Goal: Entertainment & Leisure: Consume media (video, audio)

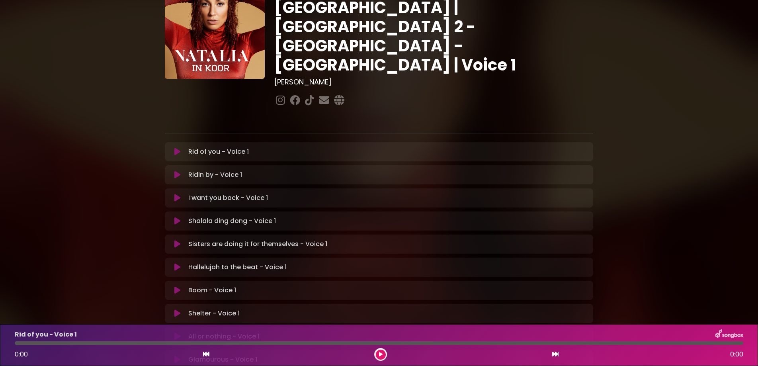
scroll to position [100, 0]
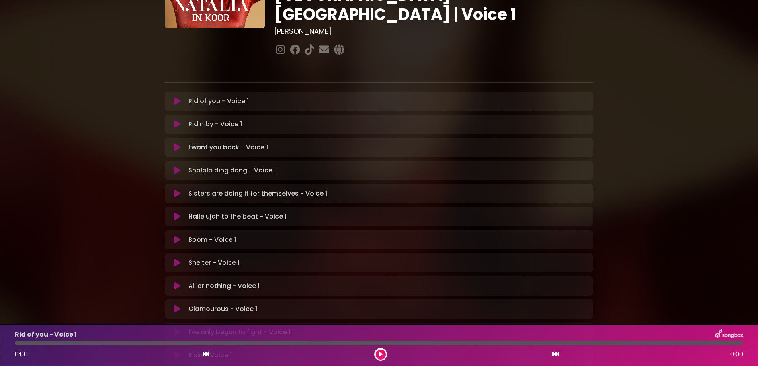
click at [206, 281] on p "All or nothing - Voice 1 Loading Track..." at bounding box center [223, 286] width 71 height 10
click at [174, 282] on icon at bounding box center [177, 286] width 6 height 8
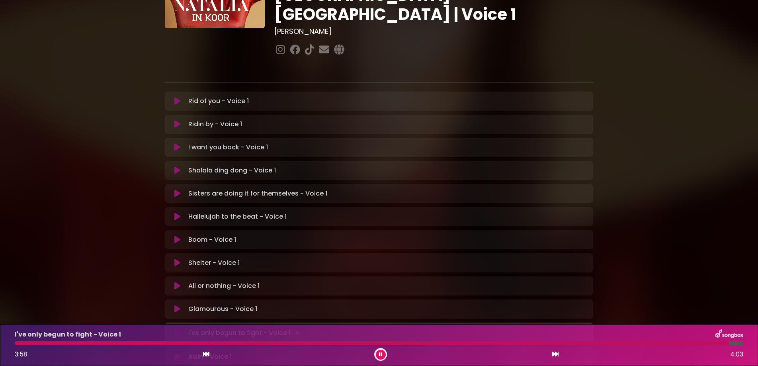
click at [680, 230] on div "[PERSON_NAME] in [GEOGRAPHIC_DATA] | [GEOGRAPHIC_DATA] 2 - [GEOGRAPHIC_DATA] - …" at bounding box center [379, 144] width 758 height 470
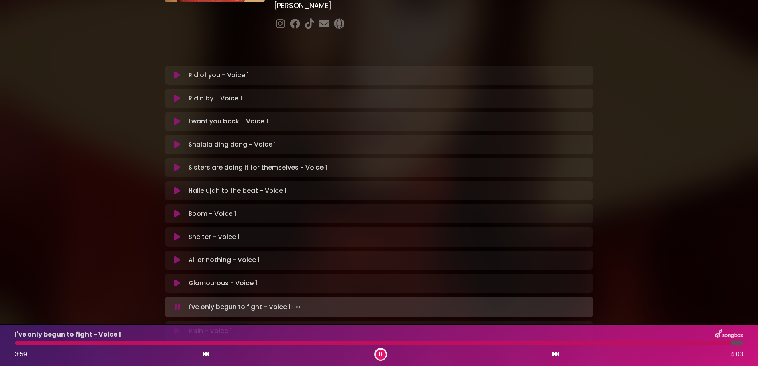
scroll to position [150, 0]
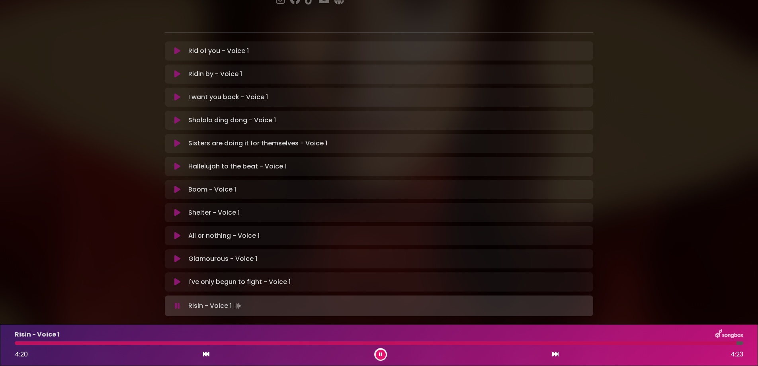
click at [174, 232] on icon at bounding box center [177, 236] width 6 height 8
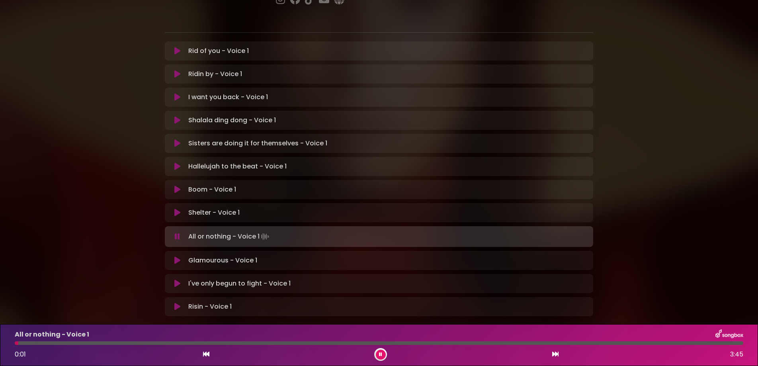
click at [378, 354] on button at bounding box center [381, 354] width 10 height 10
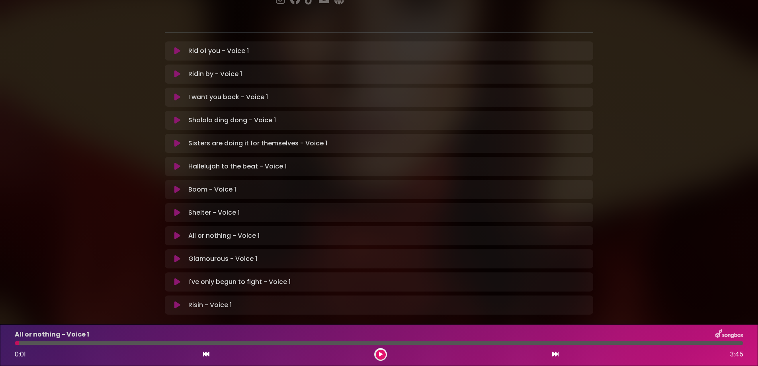
click at [174, 232] on icon at bounding box center [177, 236] width 6 height 8
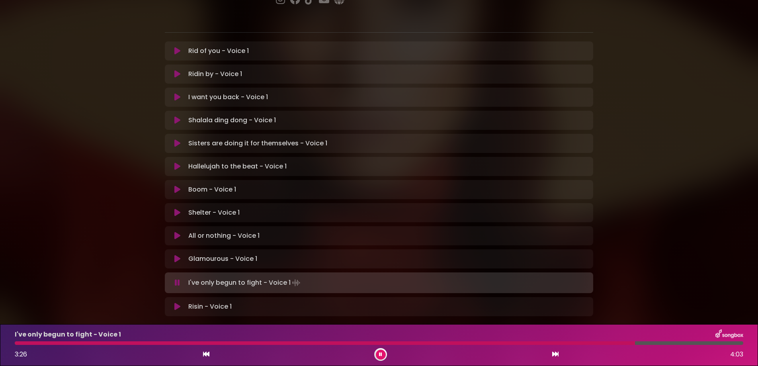
click at [614, 344] on div at bounding box center [325, 343] width 620 height 4
click at [598, 342] on div at bounding box center [307, 343] width 585 height 4
click at [586, 343] on div at bounding box center [379, 343] width 728 height 4
click at [567, 345] on div "I've only begun to fight - Voice 1 3:11 4:03" at bounding box center [379, 344] width 738 height 31
click at [559, 344] on div at bounding box center [303, 343] width 577 height 4
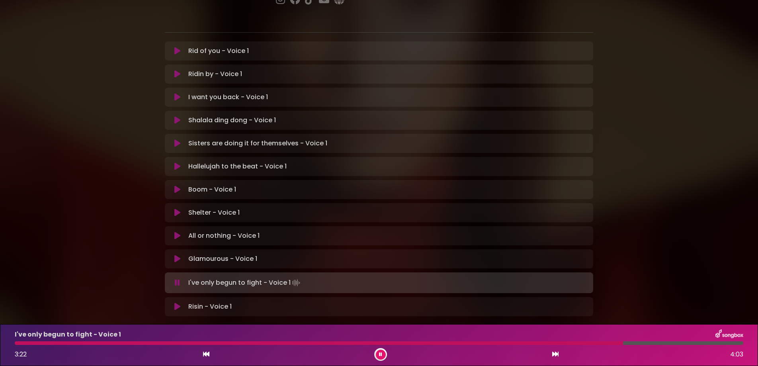
click at [535, 344] on div at bounding box center [319, 343] width 608 height 4
